Goal: Find specific page/section: Find specific page/section

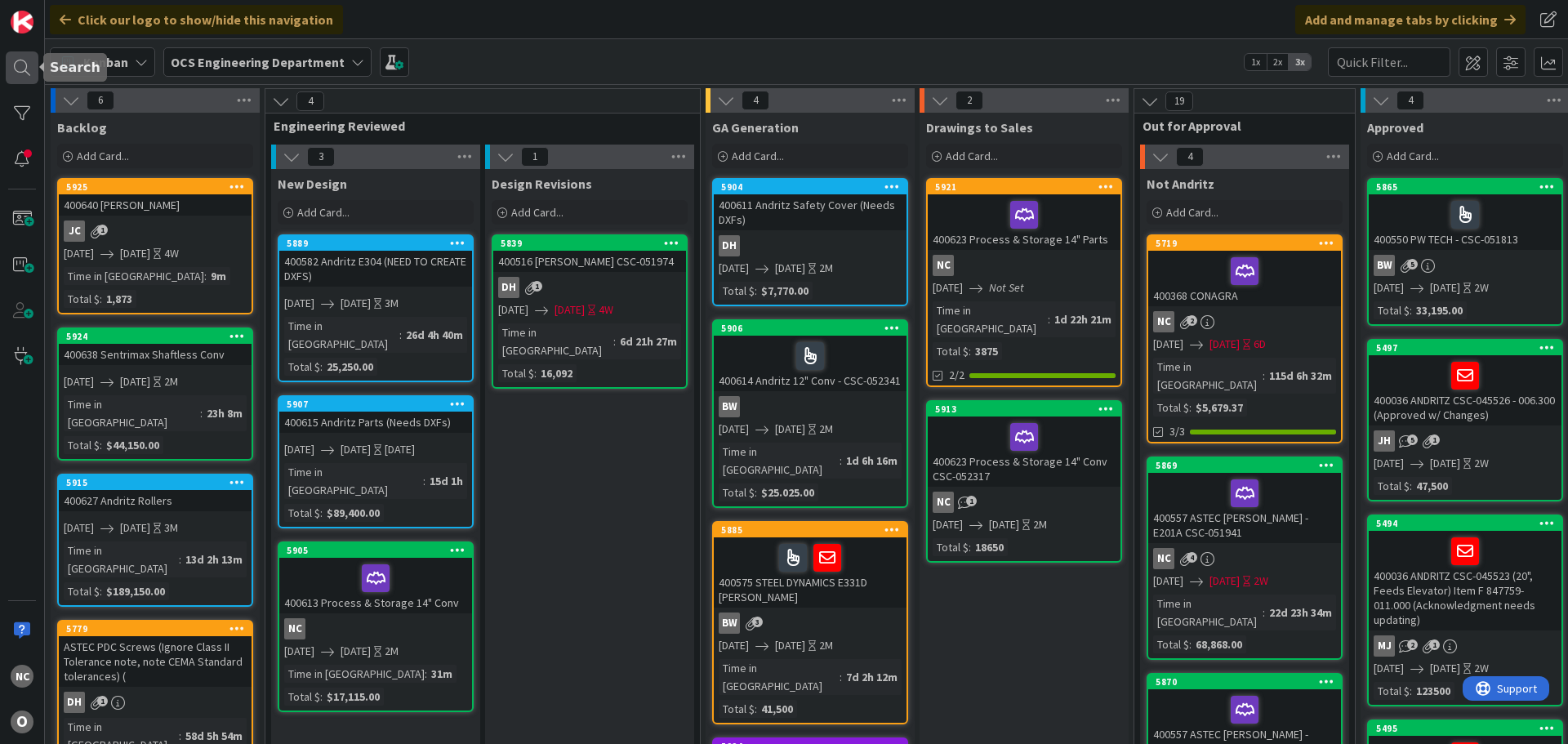
click at [27, 71] on div at bounding box center [22, 68] width 33 height 33
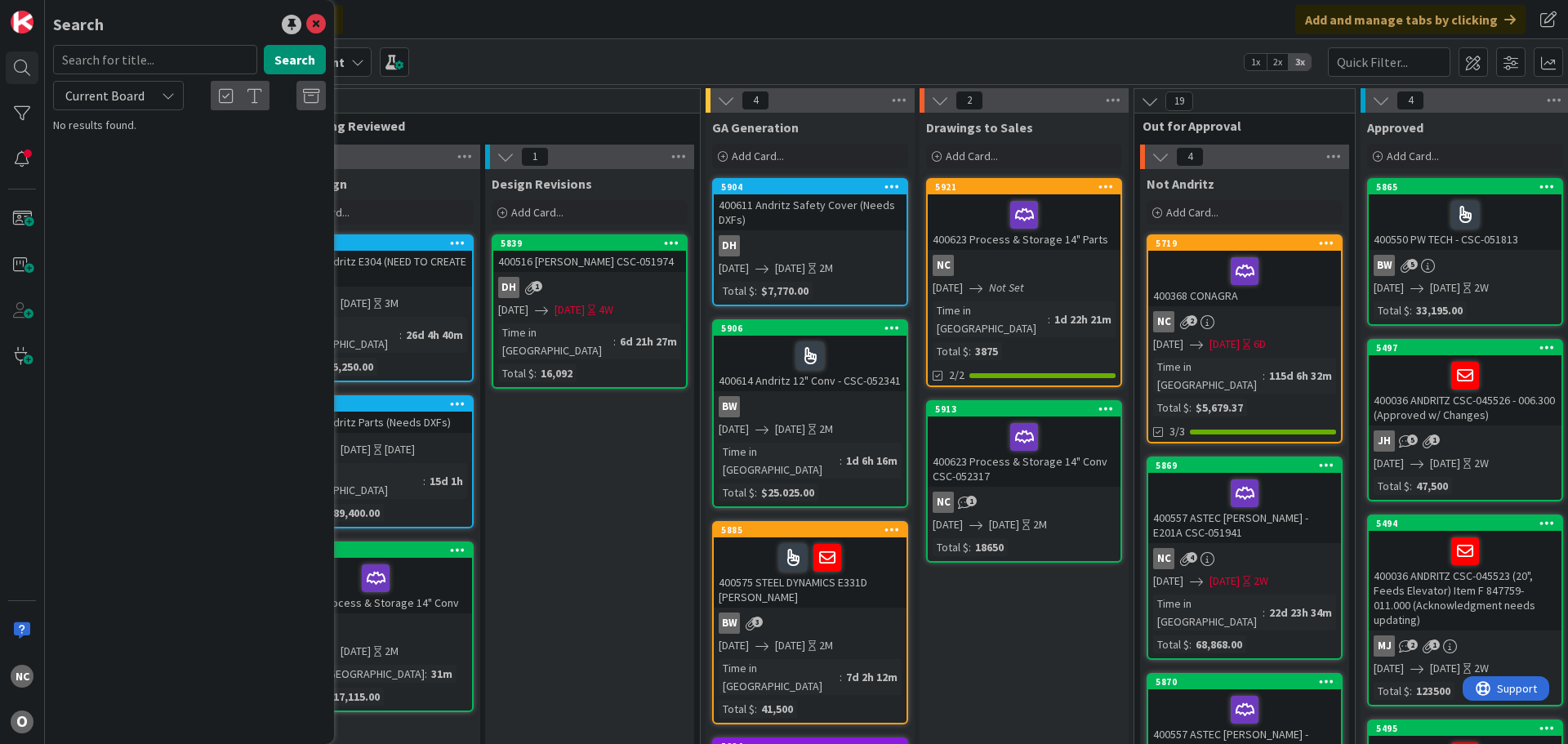
click at [144, 93] on span "Current Board" at bounding box center [104, 95] width 85 height 23
click at [139, 157] on span "All Boards" at bounding box center [147, 163] width 170 height 25
click at [160, 54] on input "text" at bounding box center [155, 59] width 204 height 29
type input "ASTEC"
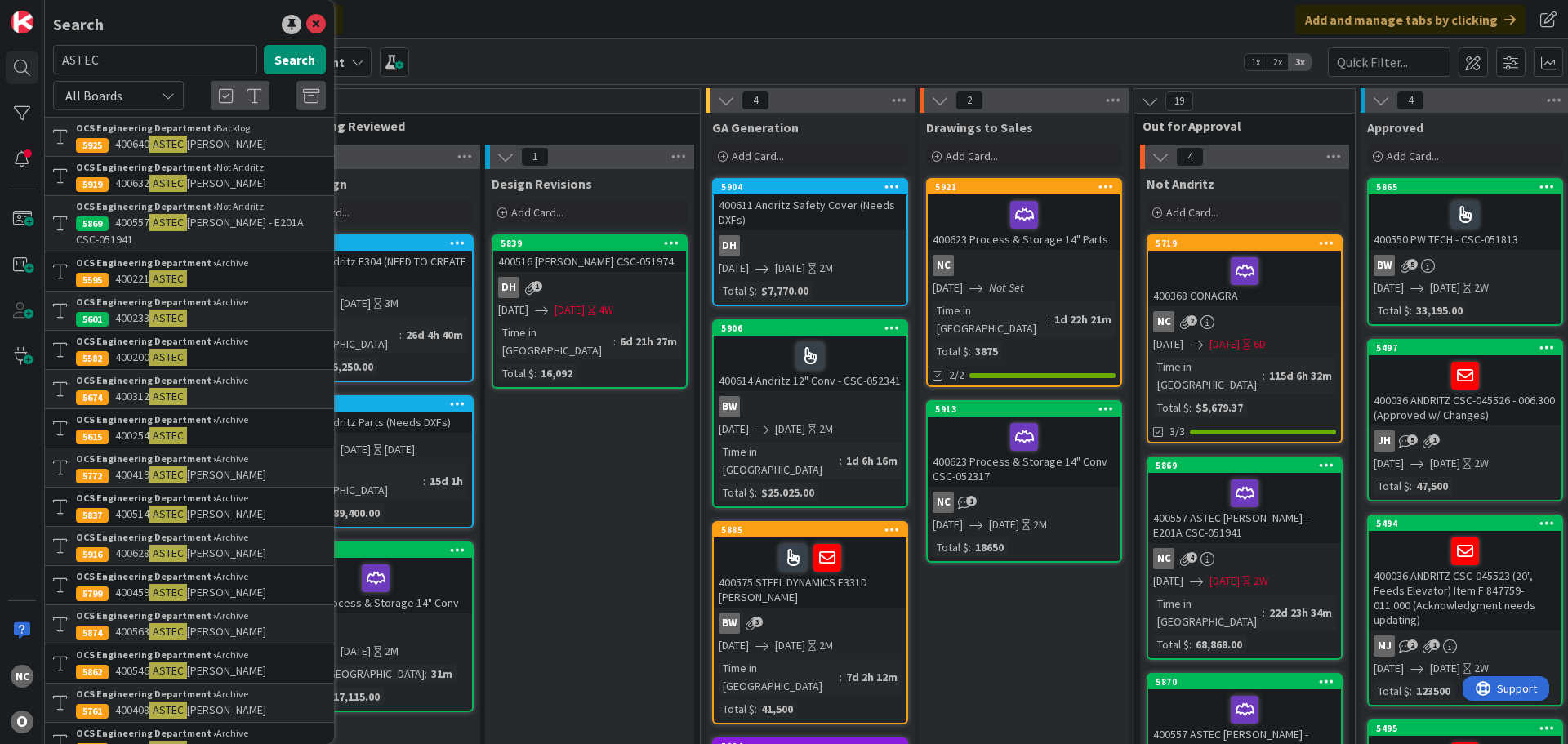
click at [256, 236] on p "400557 ASTEC [PERSON_NAME] - E201A CSC-051941" at bounding box center [200, 231] width 250 height 35
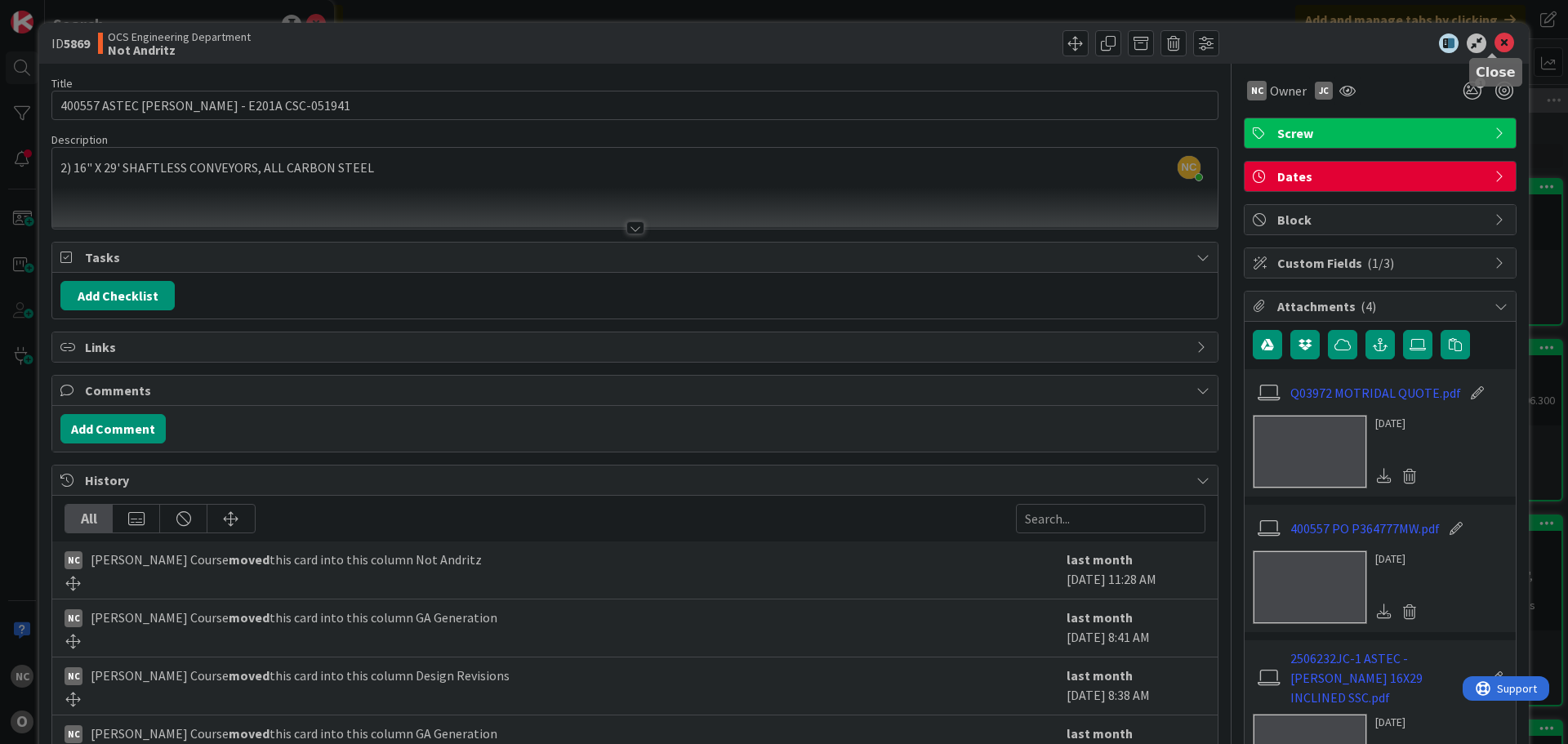
click at [1494, 42] on icon at bounding box center [1503, 43] width 19 height 19
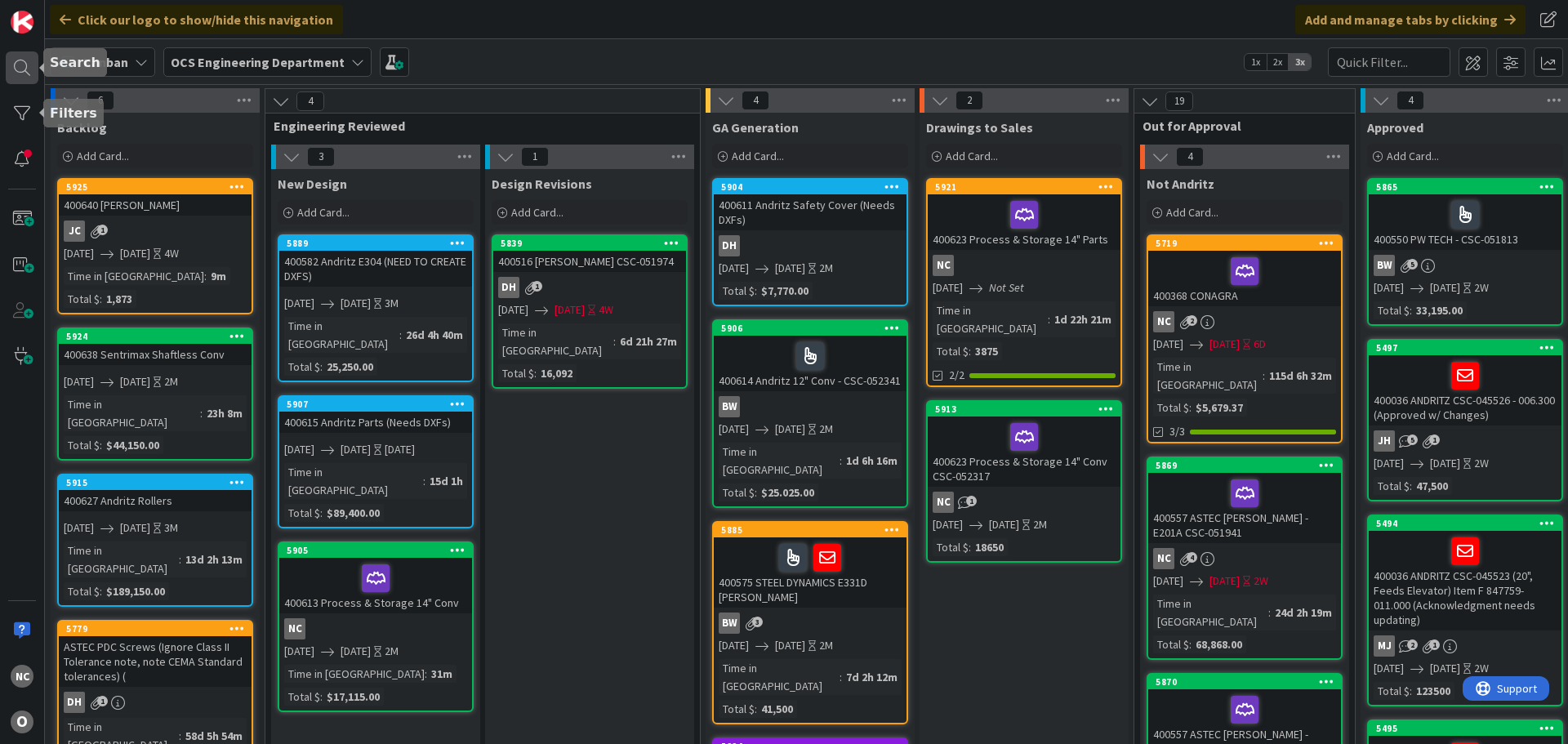
click at [28, 69] on div at bounding box center [22, 68] width 33 height 33
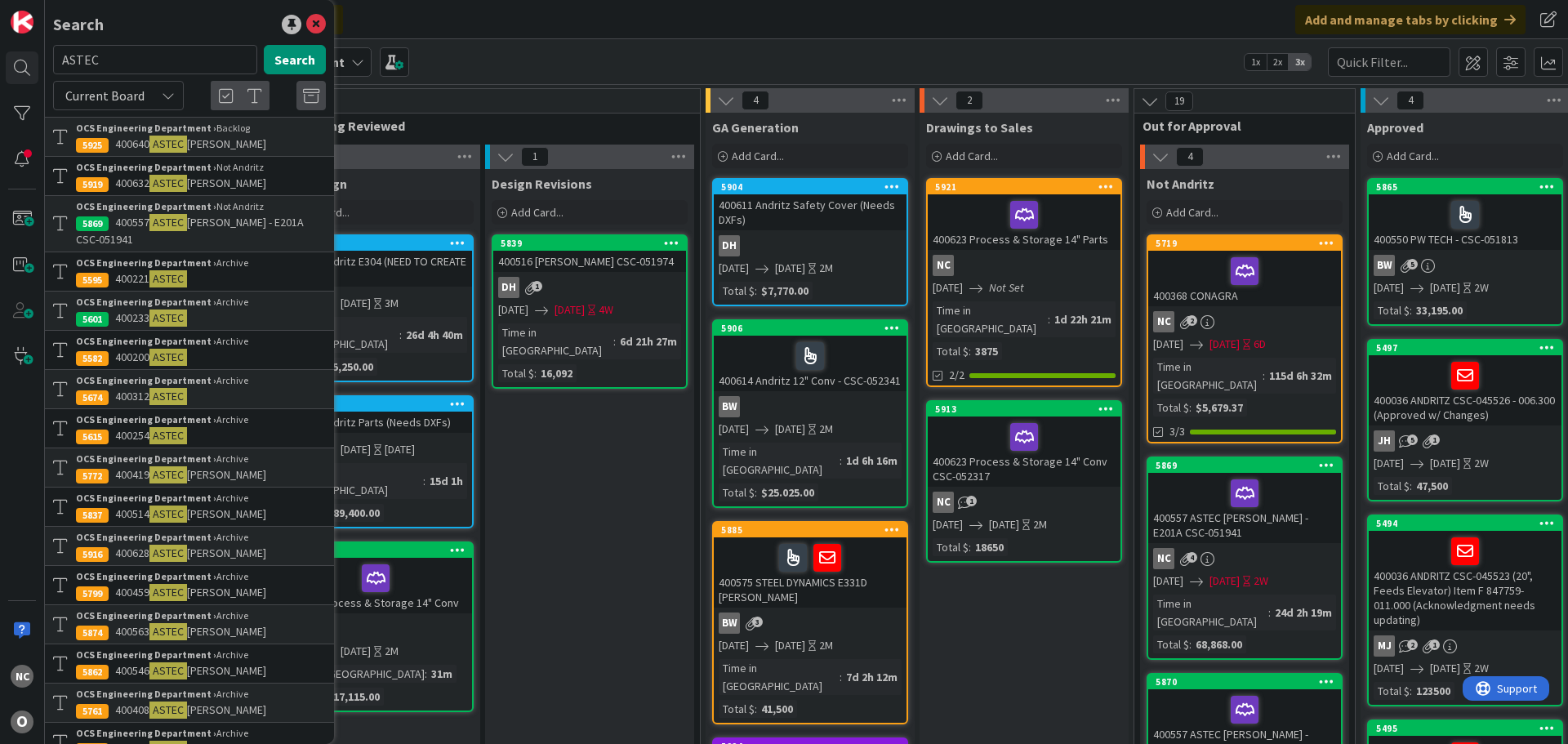
drag, startPoint x: 19, startPoint y: 65, endPoint x: 0, endPoint y: 51, distance: 23.6
click at [1, 55] on div "NC O Search ASTEC Search Current Board OCS Engineering Department › Backlog 592…" at bounding box center [22, 372] width 45 height 744
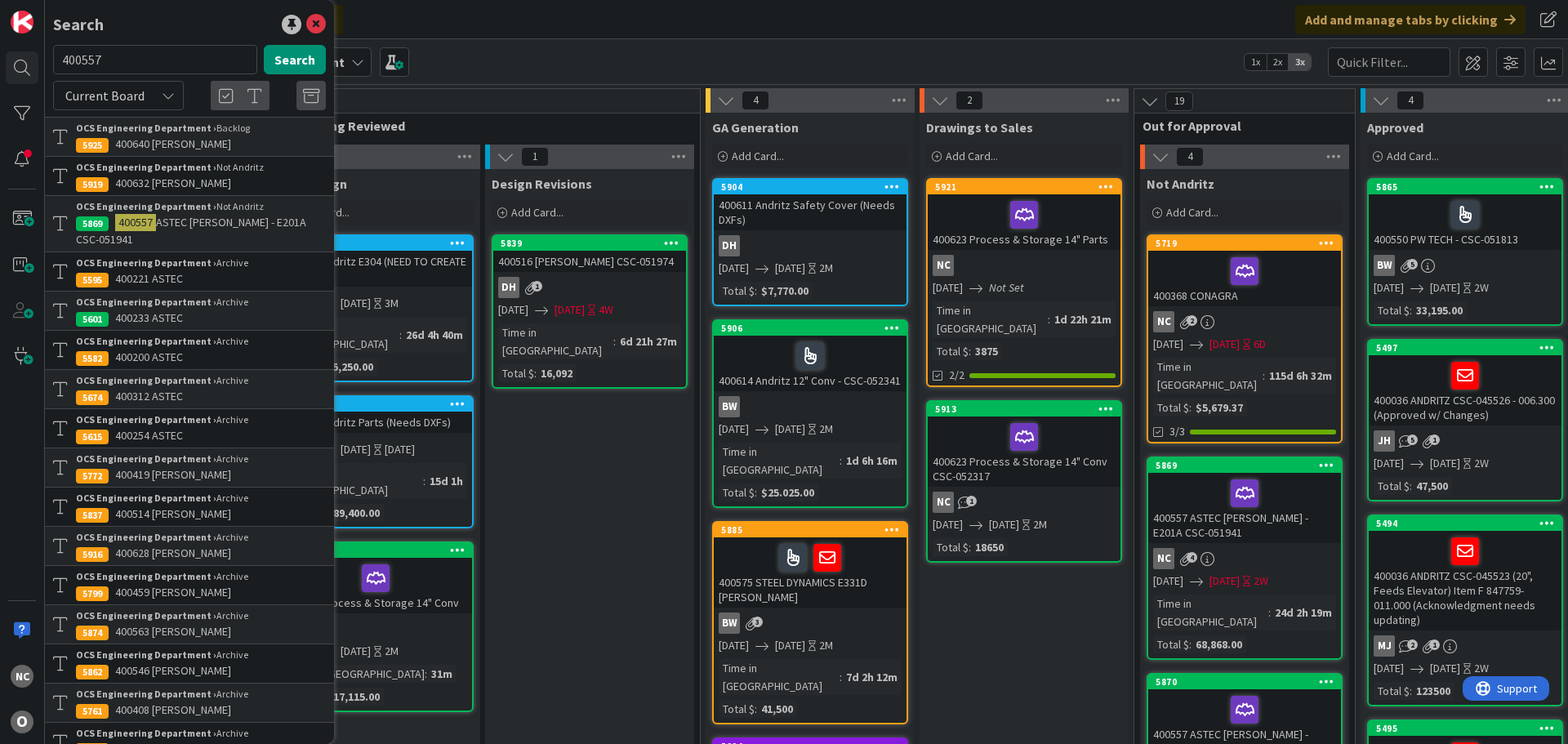
type input "400557"
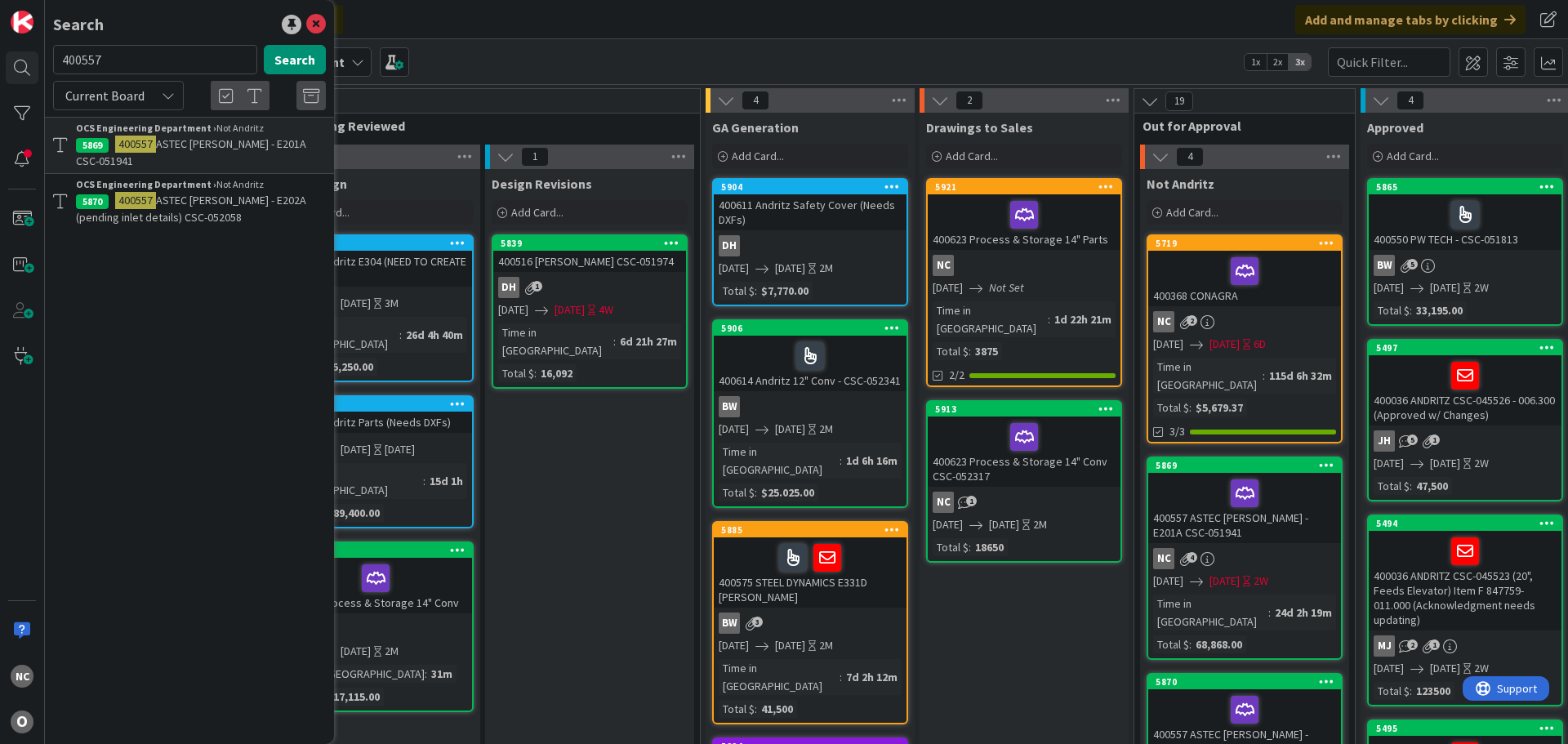
click at [244, 205] on span "ASTEC [PERSON_NAME] - E202A (pending inlet details) CSC-052058" at bounding box center [191, 208] width 230 height 32
